Goal: Transaction & Acquisition: Purchase product/service

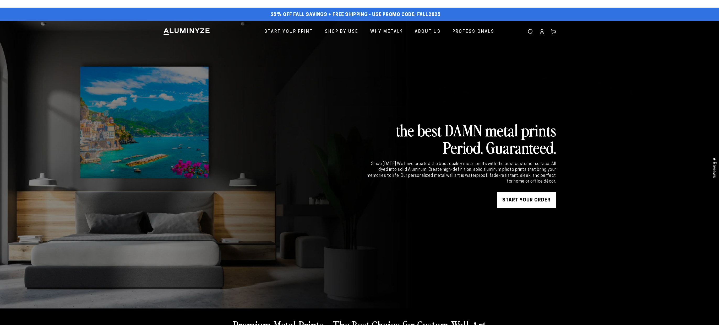
click at [528, 197] on link "START YOUR Order" at bounding box center [526, 200] width 59 height 16
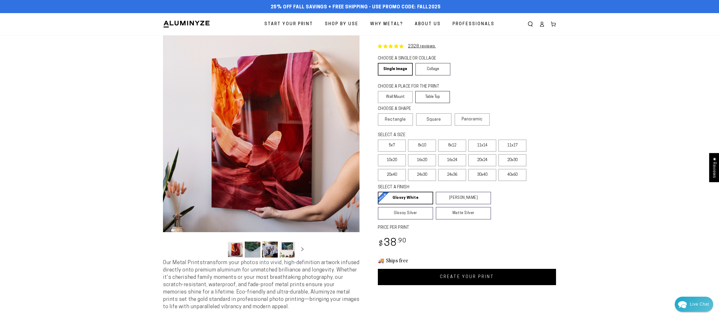
click at [442, 95] on label "Table Top" at bounding box center [432, 97] width 35 height 12
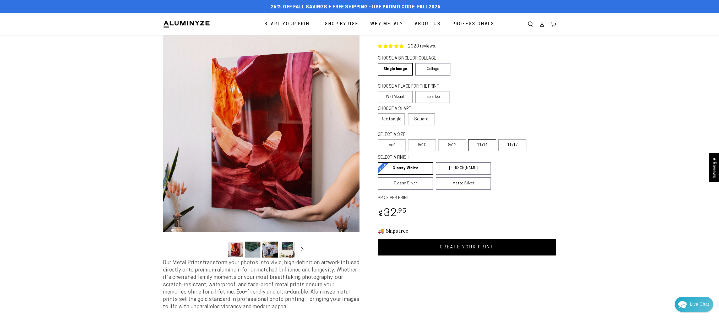
click at [483, 144] on label "11x14" at bounding box center [482, 145] width 28 height 12
click at [427, 68] on link "Collage" at bounding box center [432, 69] width 35 height 13
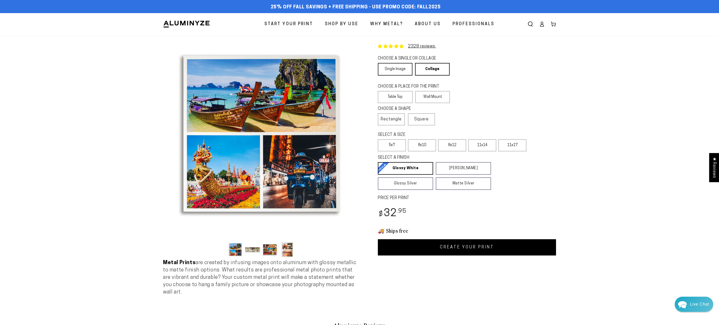
click at [396, 67] on link "Single Image" at bounding box center [395, 69] width 35 height 13
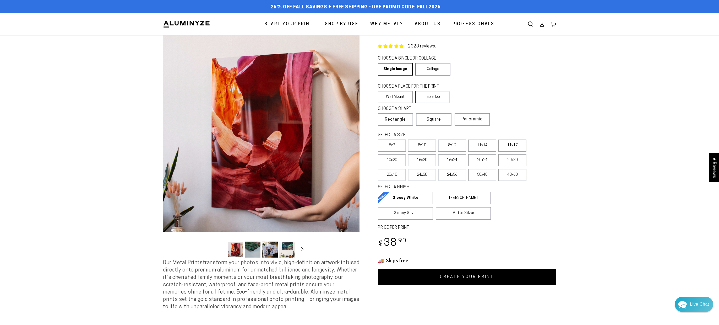
click at [439, 98] on label "Table Top" at bounding box center [432, 97] width 35 height 12
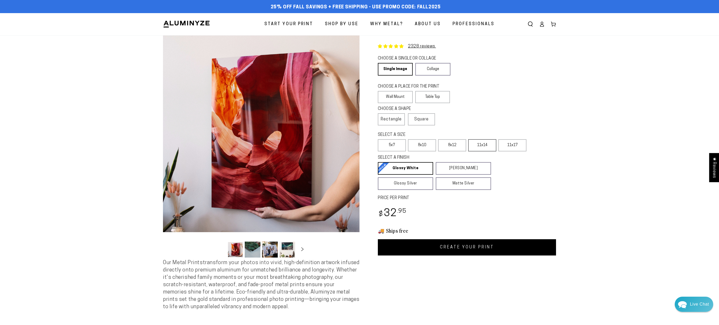
click at [482, 144] on label "11x14" at bounding box center [482, 145] width 28 height 12
click at [477, 252] on link "CREATE YOUR PRINT" at bounding box center [467, 247] width 178 height 16
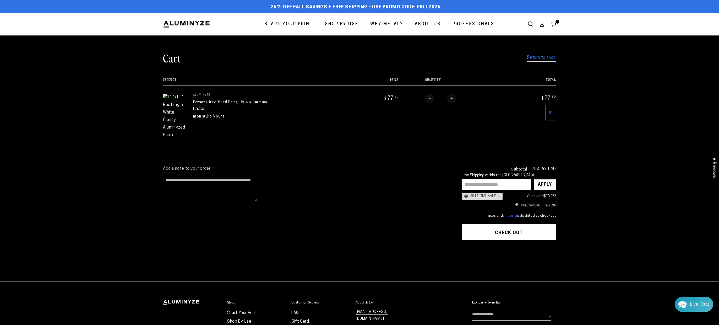
click at [477, 193] on div "WELCOME35FS ×" at bounding box center [482, 196] width 41 height 7
copy icon
click at [487, 179] on input "text" at bounding box center [496, 184] width 69 height 11
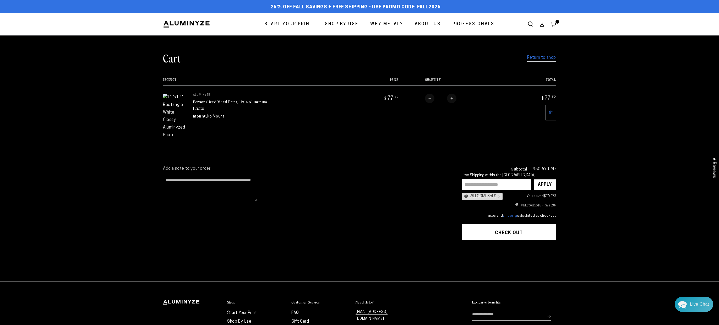
click at [590, 163] on section "Add a note to your order Subtotal $50.67 USD Free Shipping within the USA Apply…" at bounding box center [359, 218] width 719 height 125
click at [543, 179] on div "Apply" at bounding box center [545, 184] width 14 height 10
click at [489, 179] on input "text" at bounding box center [496, 184] width 69 height 11
paste input "**********"
type input "**********"
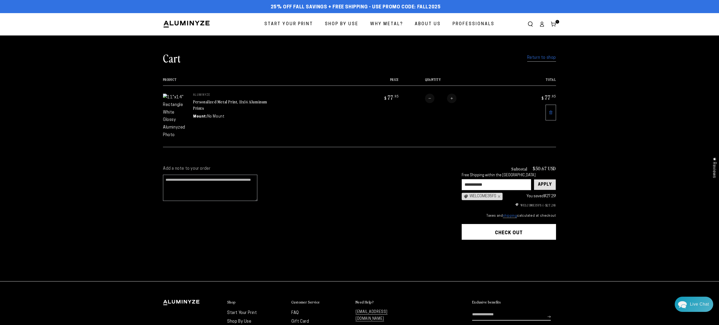
click at [542, 179] on div "Apply" at bounding box center [545, 184] width 14 height 10
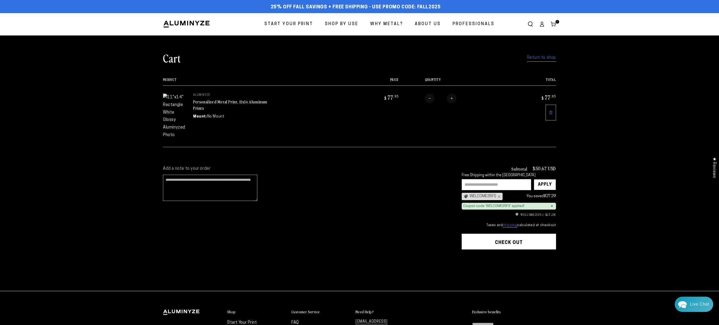
click at [508, 233] on button "Check out" at bounding box center [509, 241] width 94 height 16
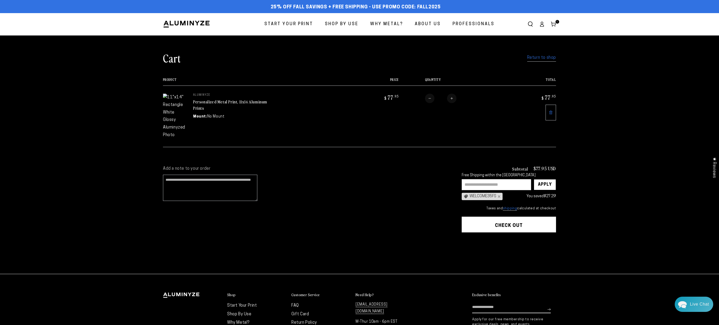
click at [551, 113] on icon at bounding box center [551, 112] width 4 height 4
